Goal: Task Accomplishment & Management: Use online tool/utility

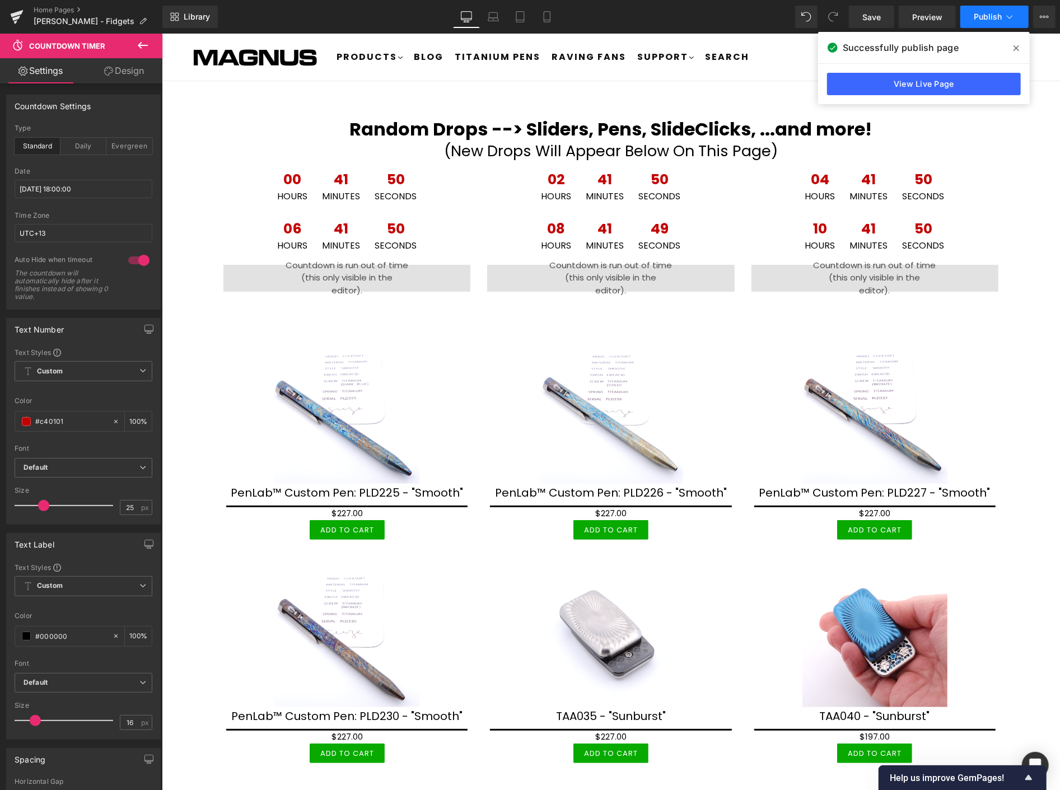
click at [987, 15] on span "Publish" at bounding box center [988, 16] width 28 height 9
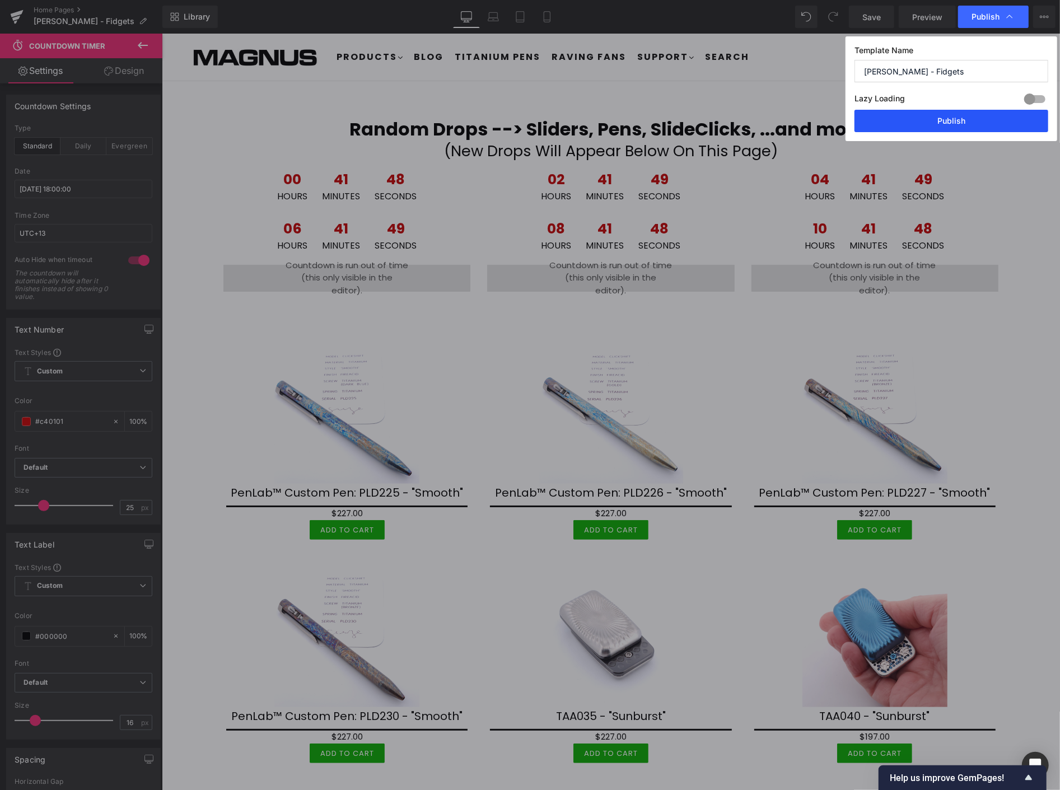
click at [980, 121] on button "Publish" at bounding box center [951, 121] width 194 height 22
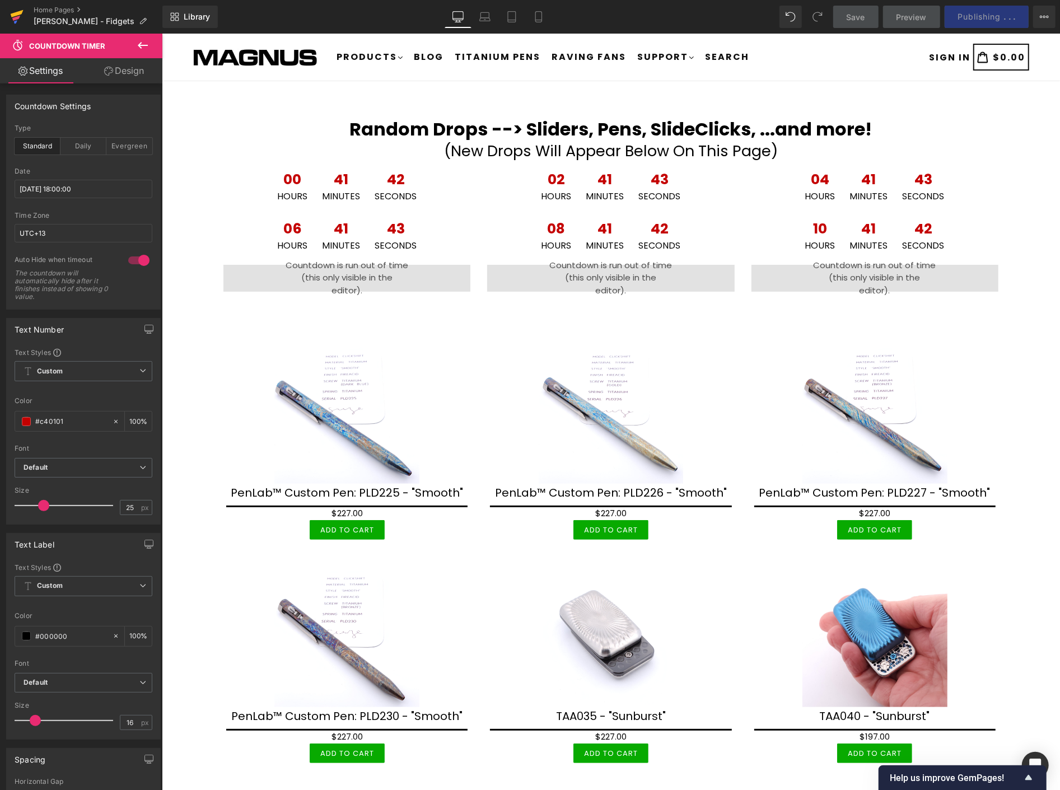
click at [21, 13] on icon at bounding box center [17, 13] width 13 height 7
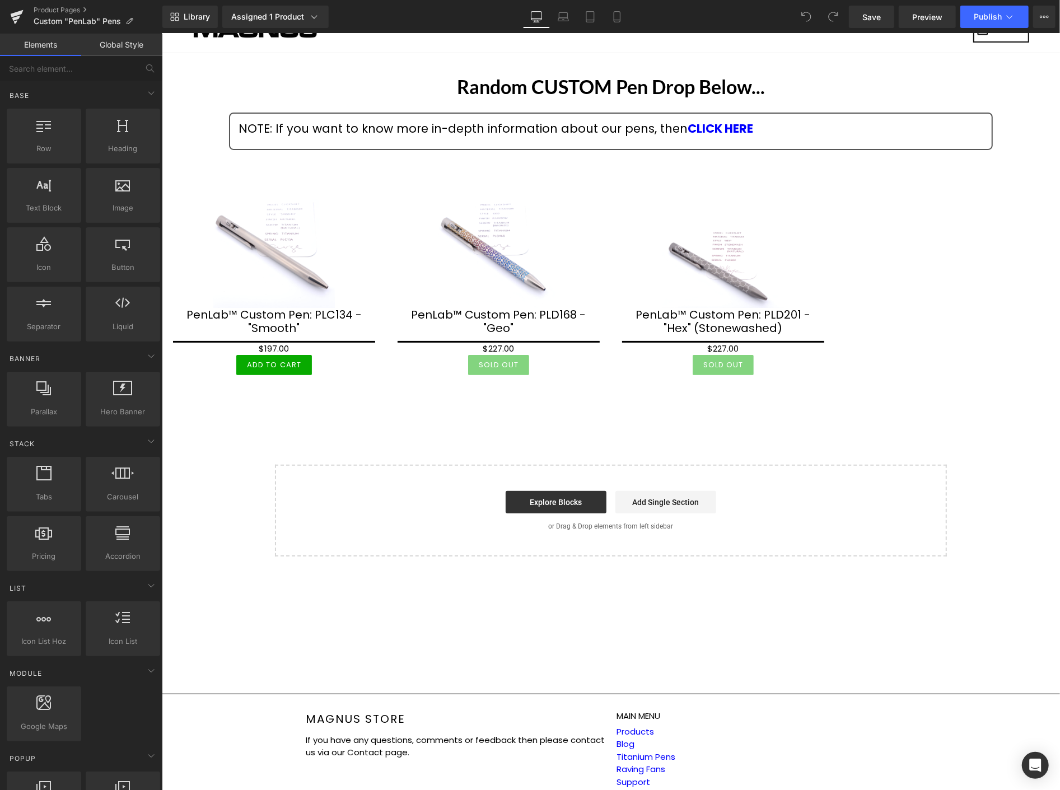
scroll to position [84, 0]
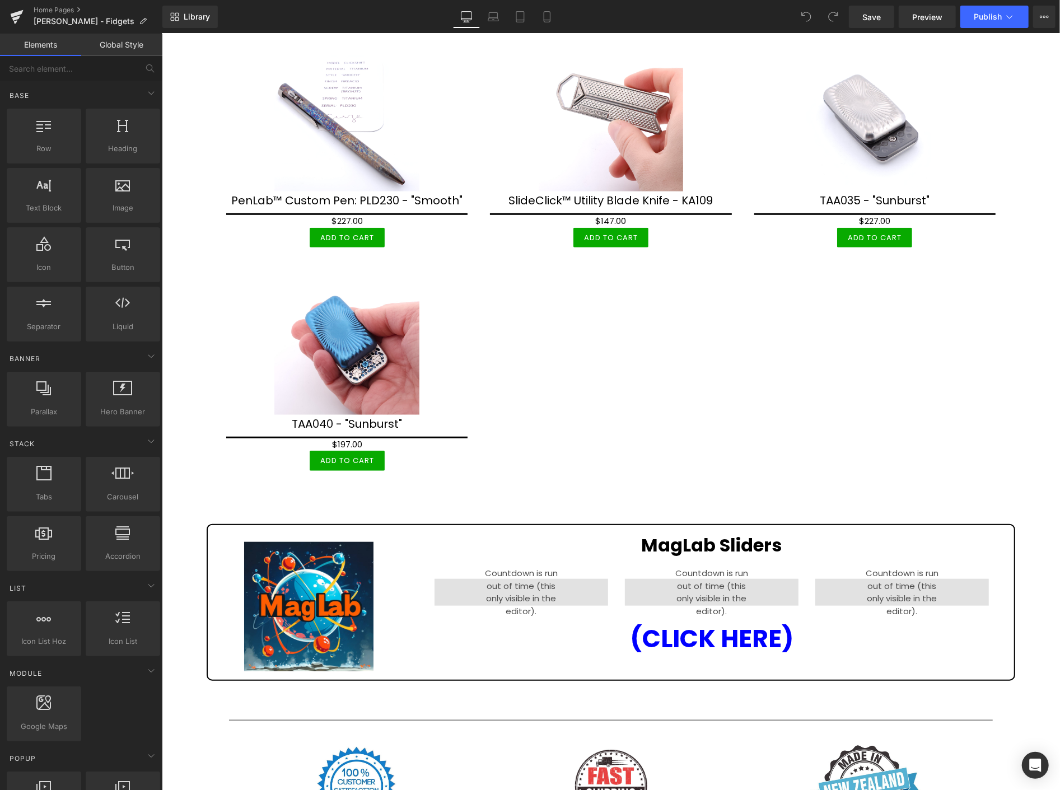
scroll to position [501, 0]
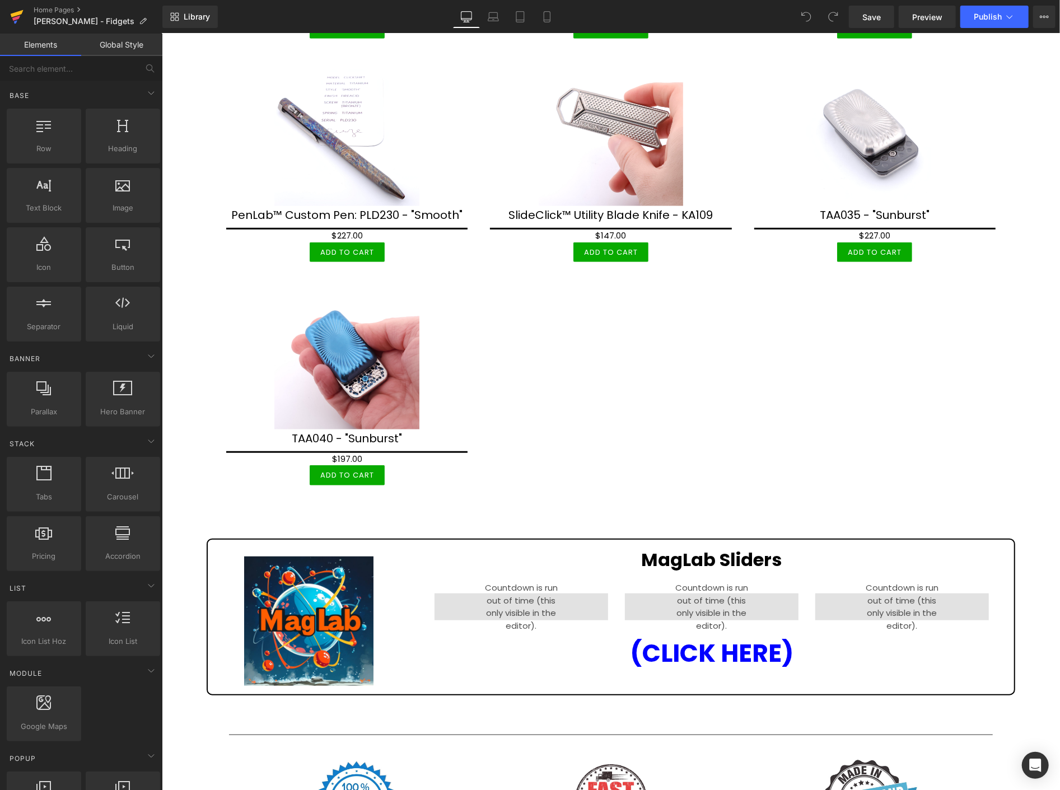
click at [18, 15] on icon at bounding box center [16, 17] width 13 height 28
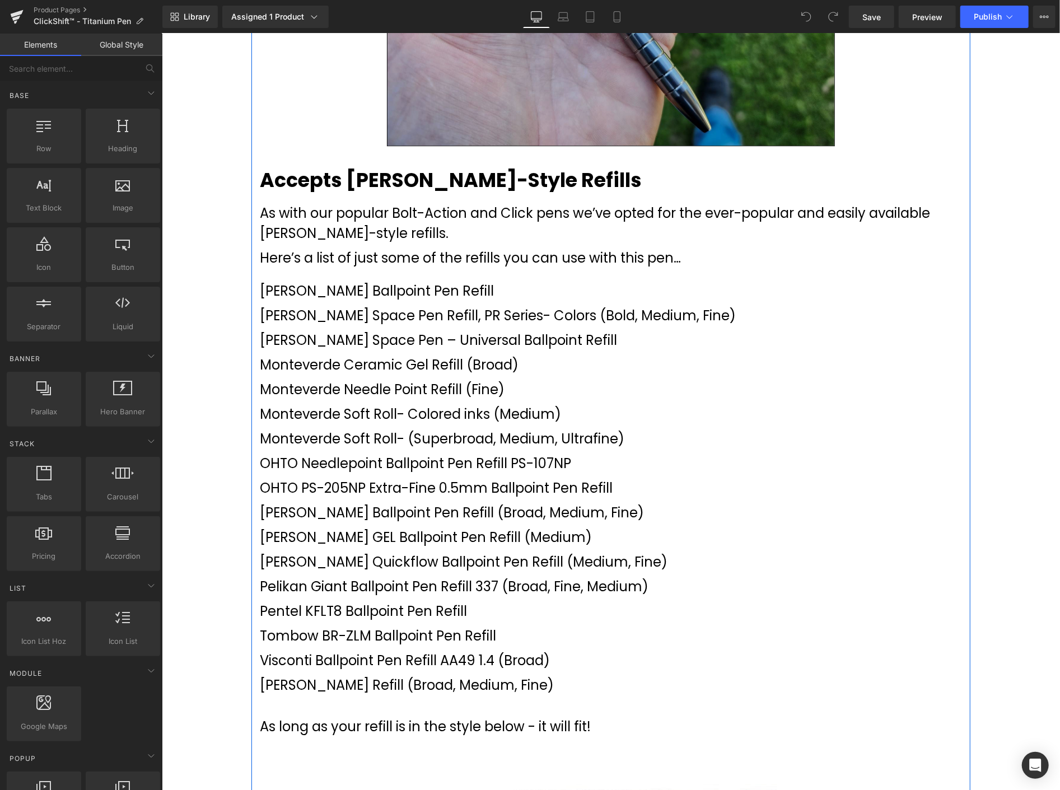
scroll to position [5299, 0]
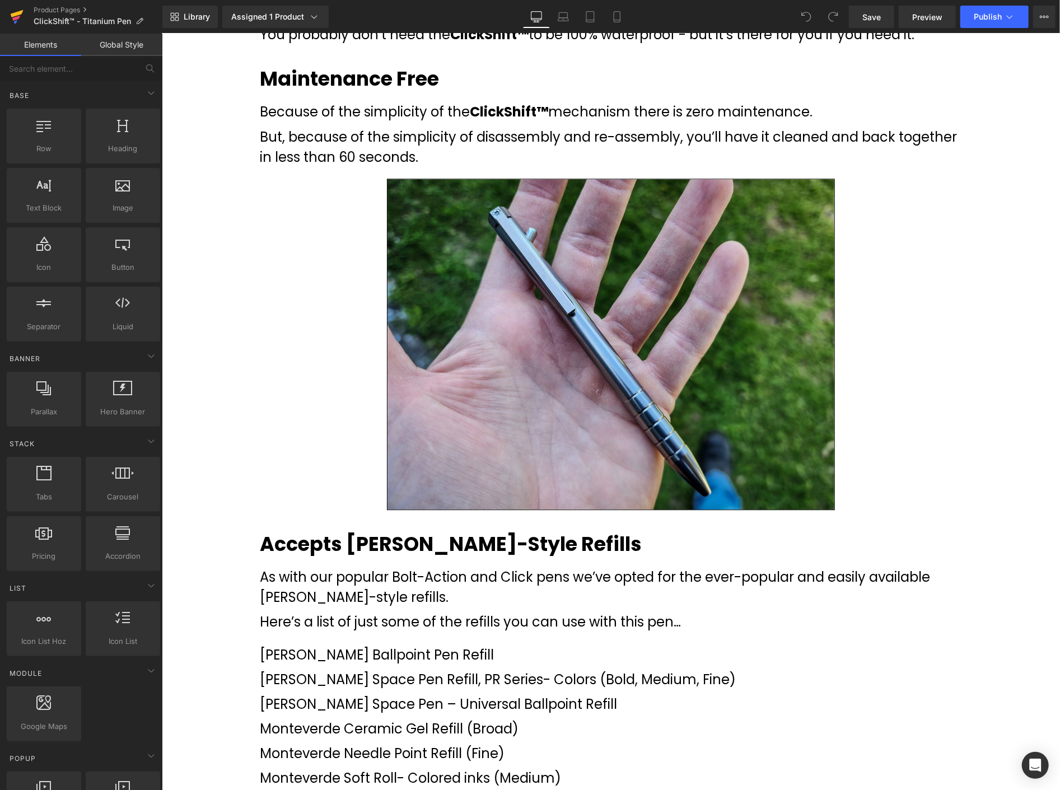
click at [14, 13] on icon at bounding box center [17, 13] width 13 height 7
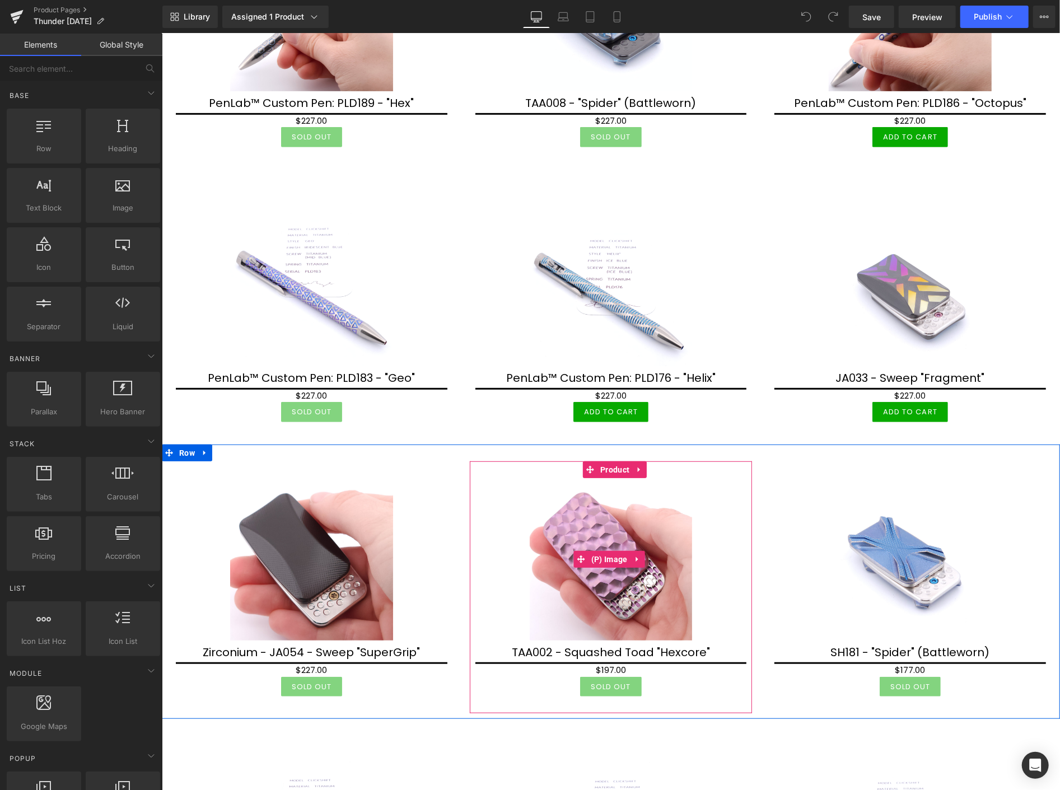
scroll to position [186, 0]
